Goal: Task Accomplishment & Management: Use online tool/utility

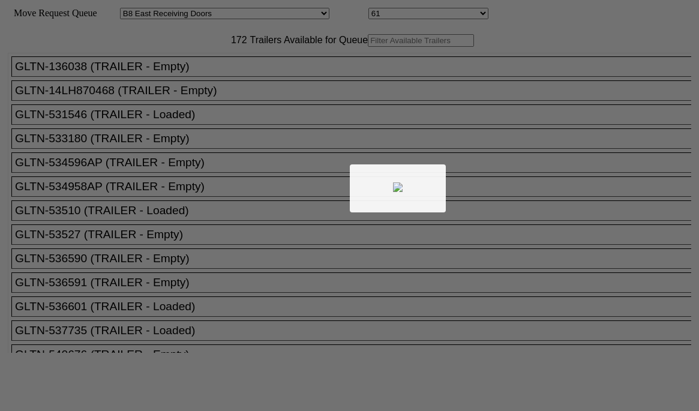
select select "536"
select select "8229"
click at [230, 59] on div at bounding box center [349, 205] width 699 height 411
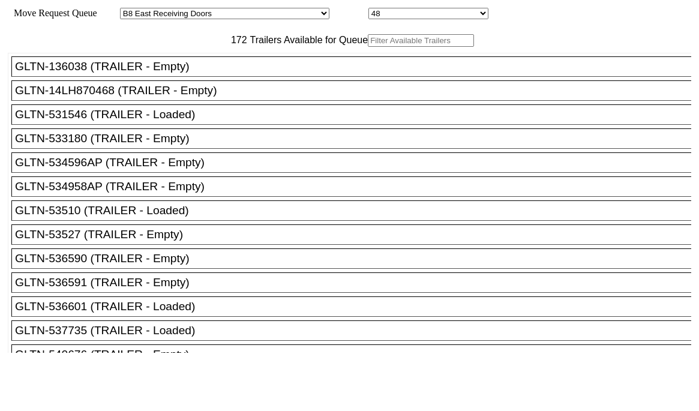
click at [368, 47] on input "text" at bounding box center [421, 40] width 106 height 13
paste input "516017"
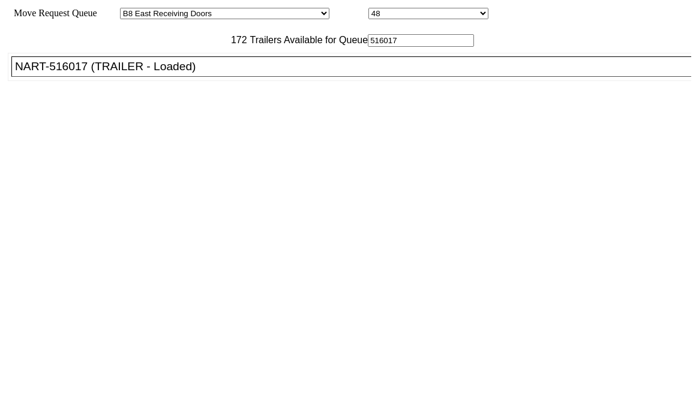
type input "516017"
click at [210, 73] on div "NART-516017 (TRAILER - Loaded)" at bounding box center [356, 66] width 683 height 13
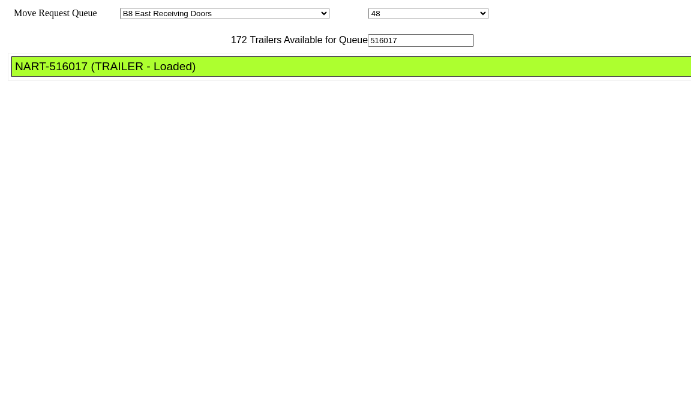
click at [210, 73] on div "NART-516017 (TRAILER - Loaded)" at bounding box center [356, 66] width 683 height 13
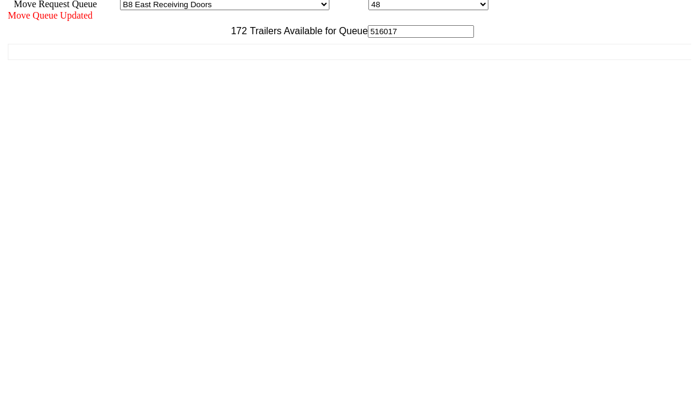
scroll to position [11, 0]
